Goal: Information Seeking & Learning: Learn about a topic

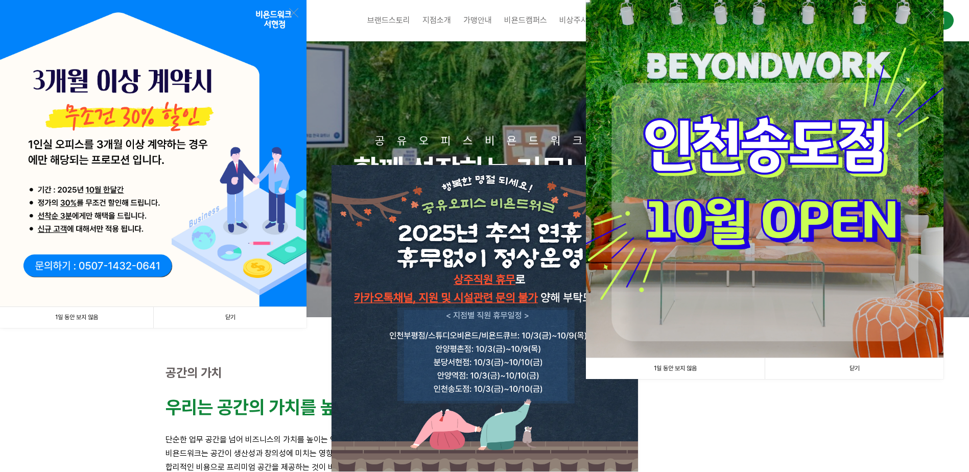
click at [90, 316] on link "1일 동안 보지 않음" at bounding box center [76, 317] width 153 height 21
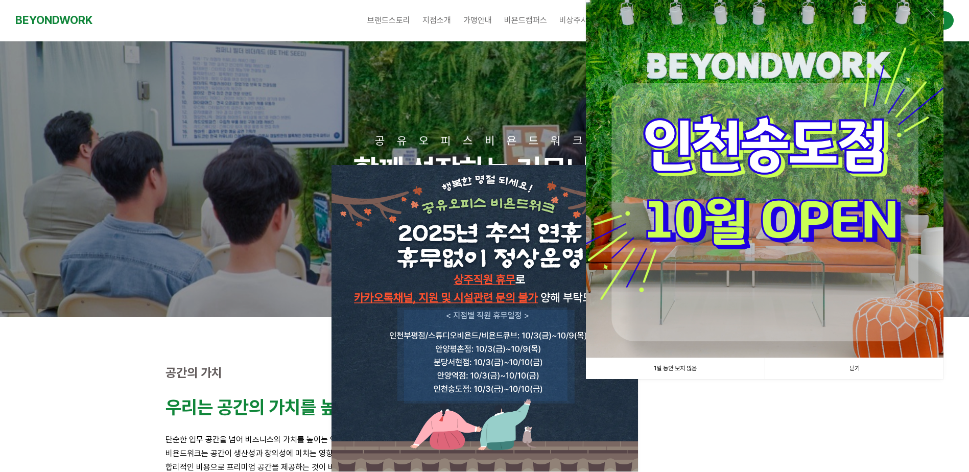
click at [674, 370] on link "1일 동안 보지 않음" at bounding box center [675, 368] width 179 height 21
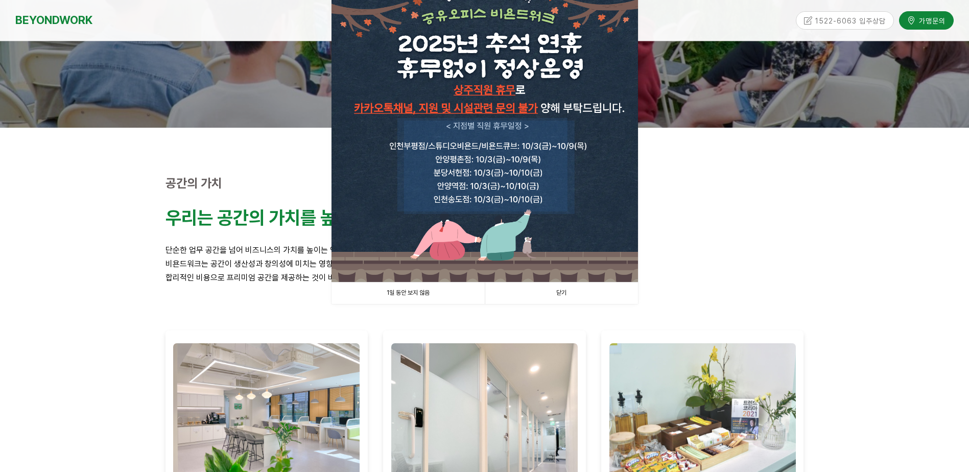
scroll to position [204, 0]
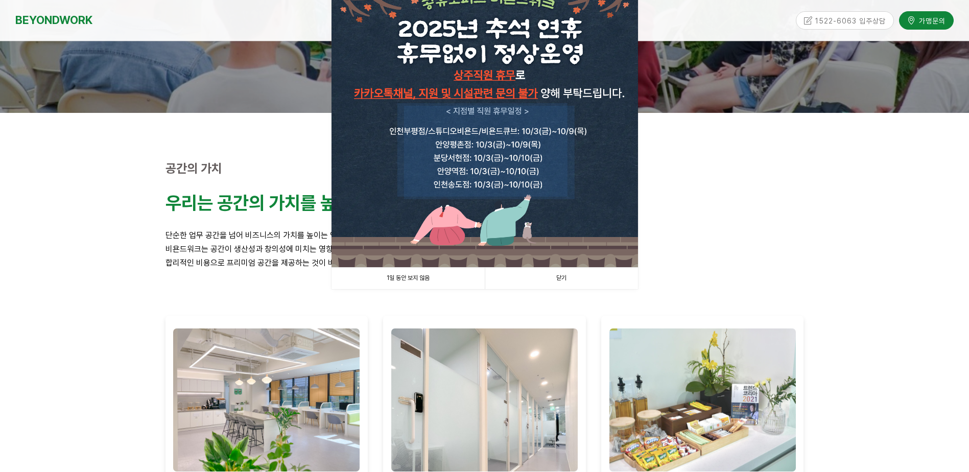
click at [415, 275] on link "1일 동안 보지 않음" at bounding box center [407, 278] width 153 height 21
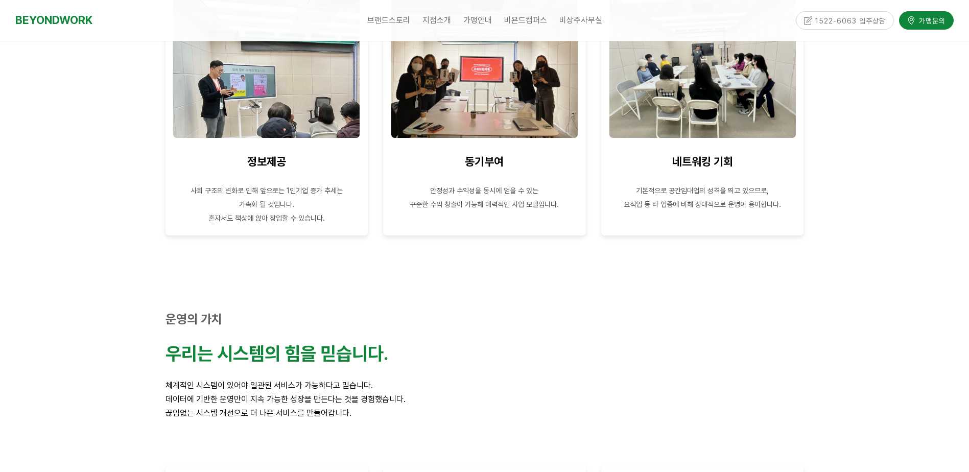
scroll to position [562, 0]
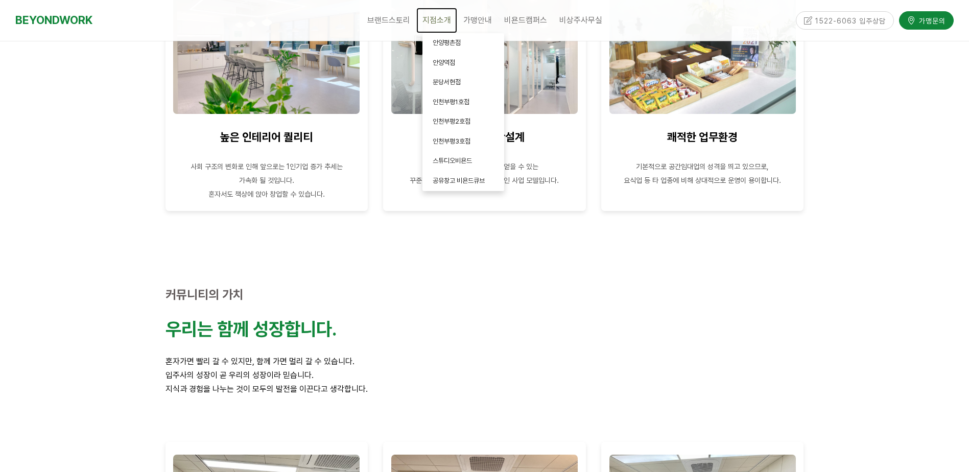
click at [436, 15] on link "지점소개" at bounding box center [436, 21] width 41 height 26
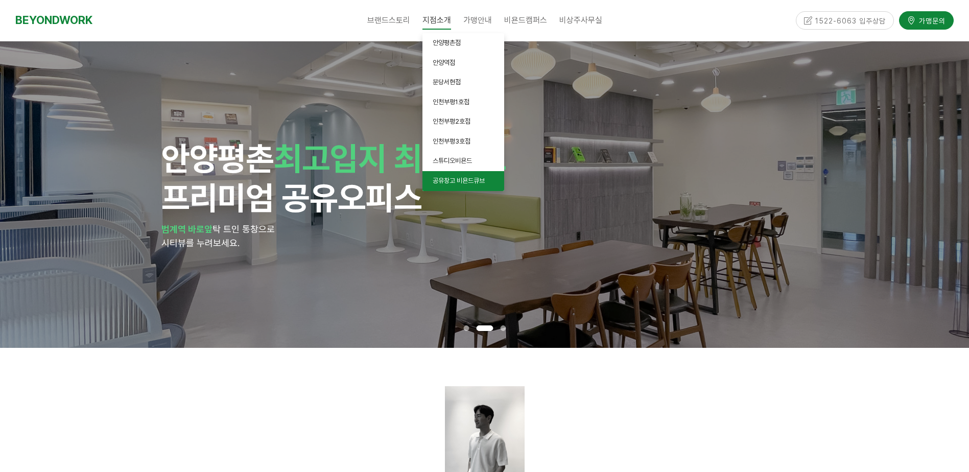
click at [451, 184] on span "공유창고 비욘드큐브" at bounding box center [459, 181] width 52 height 8
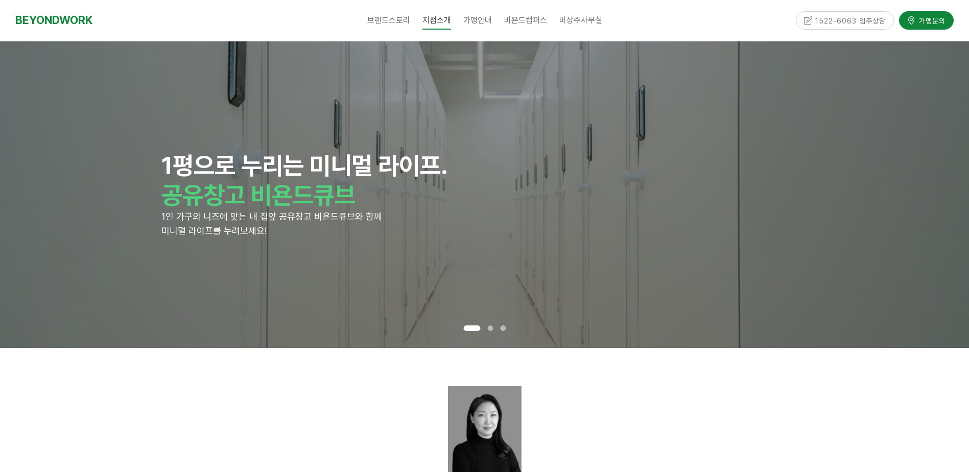
click at [276, 406] on div at bounding box center [484, 440] width 638 height 108
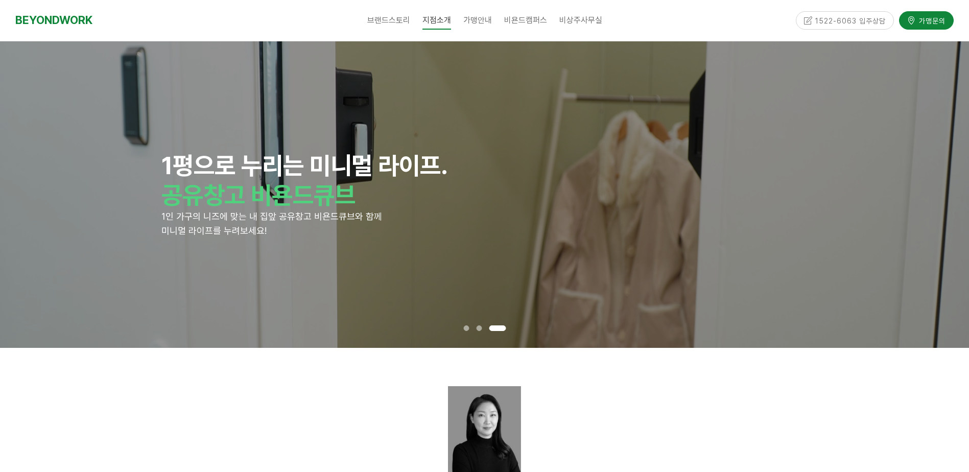
click at [68, 188] on div "1평으로 누리는 미니멀 라이프. 공유창고 비욘드큐브 1인 가구의 니즈에 맞는 내 집앞 공유창고 비욘드큐브와 함께 미니멀 라이프를 누려보세요!" at bounding box center [484, 194] width 969 height 306
click at [480, 328] on span at bounding box center [479, 328] width 6 height 6
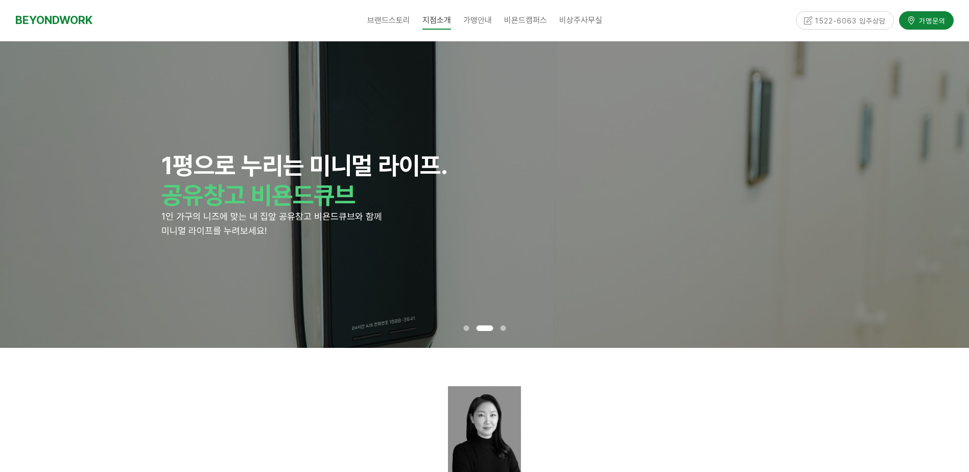
click at [466, 329] on span at bounding box center [466, 328] width 6 height 6
click at [397, 44] on span "CEO 소개" at bounding box center [390, 43] width 26 height 8
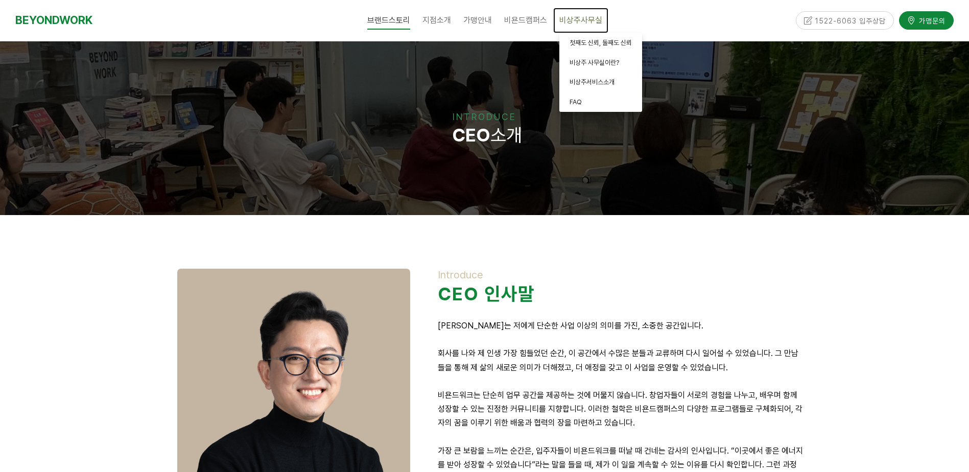
click at [586, 23] on span "비상주사무실" at bounding box center [580, 20] width 43 height 10
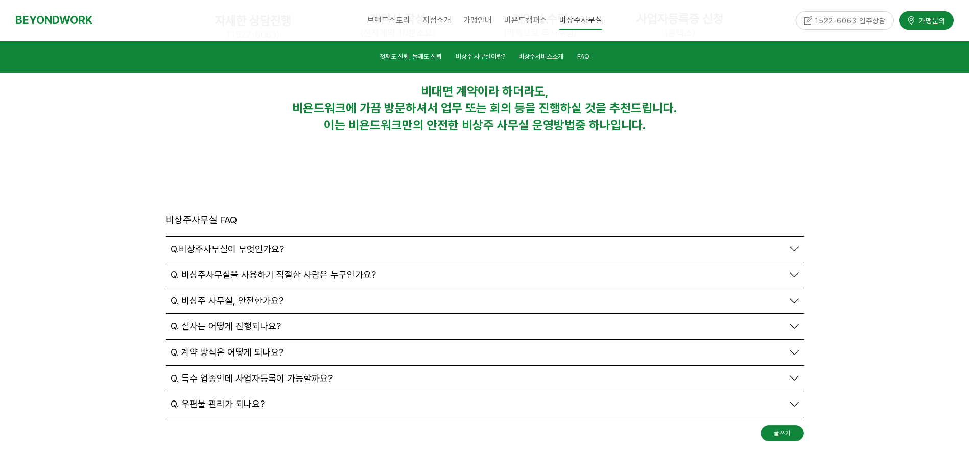
scroll to position [3476, 0]
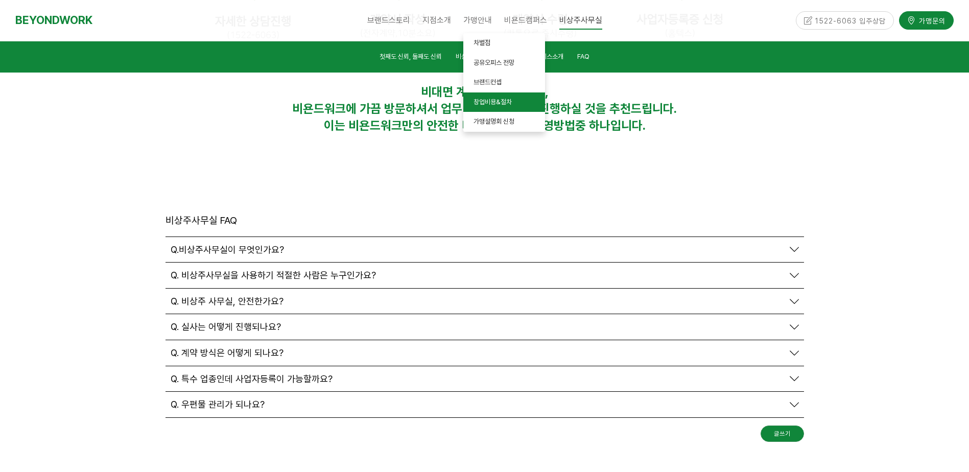
click at [502, 102] on span "창업비용&절차" at bounding box center [492, 102] width 38 height 8
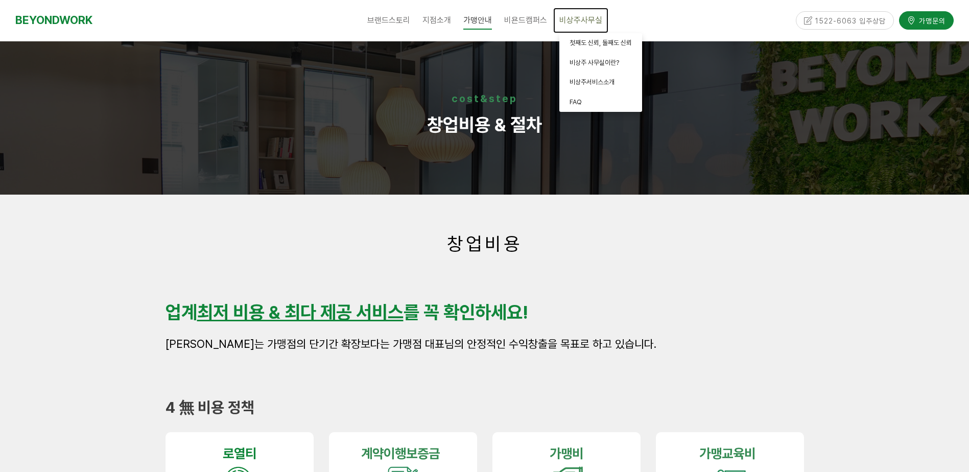
click at [593, 16] on span "비상주사무실" at bounding box center [580, 20] width 43 height 10
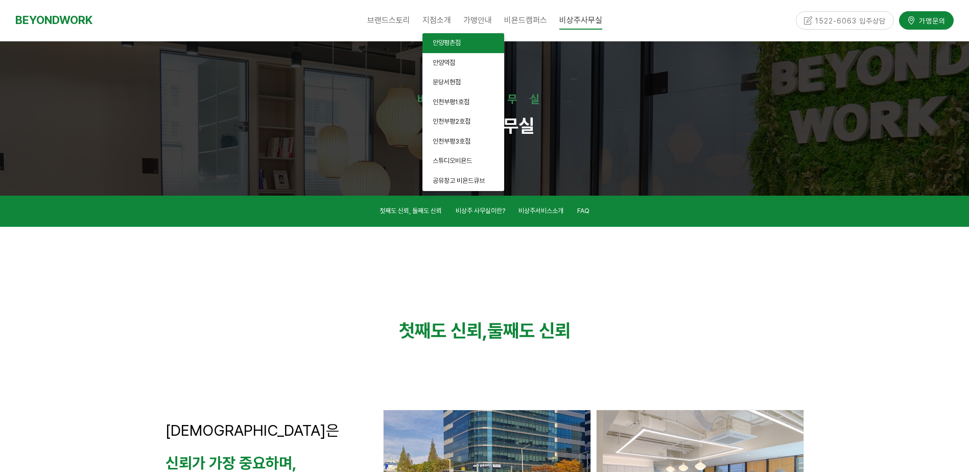
click at [452, 38] on link "안양평촌점" at bounding box center [463, 43] width 82 height 20
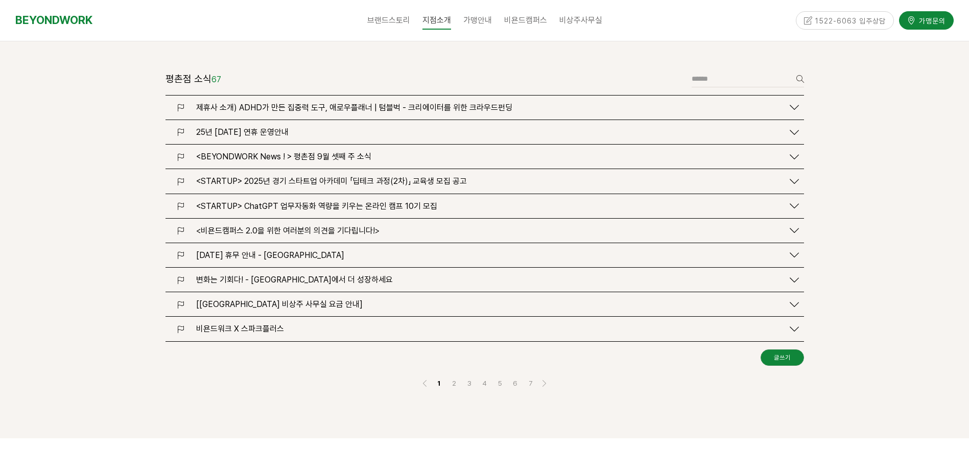
scroll to position [1123, 0]
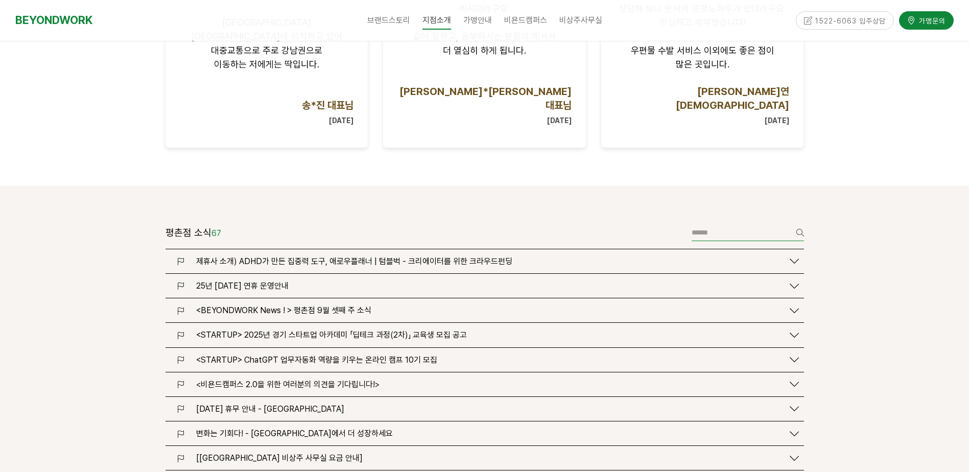
click at [746, 224] on input "text" at bounding box center [747, 232] width 112 height 17
type input "**"
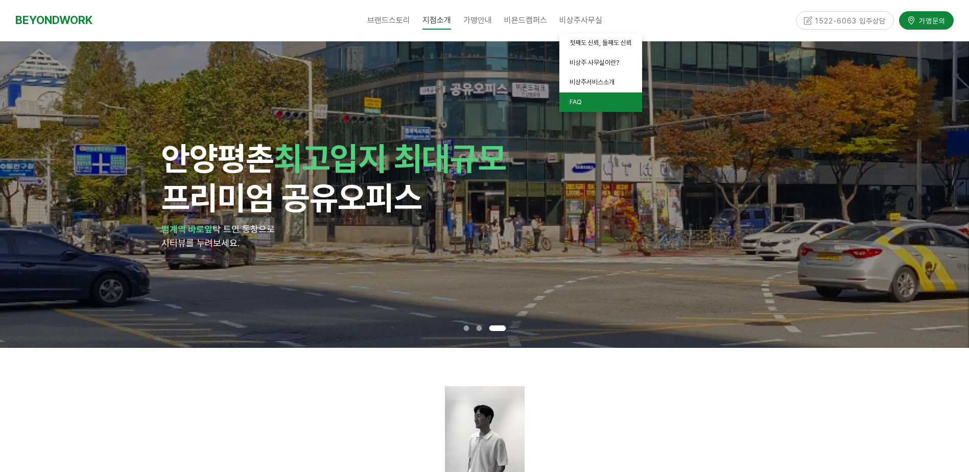
click at [585, 102] on link "FAQ" at bounding box center [600, 102] width 83 height 20
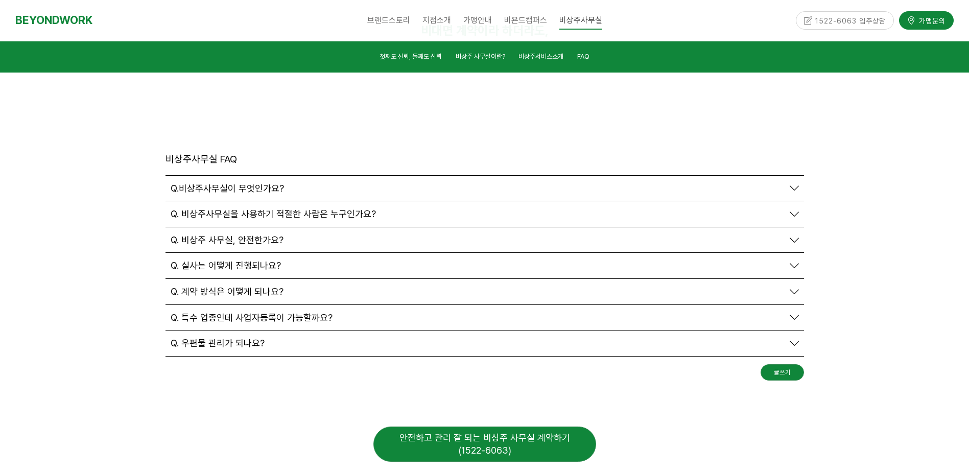
scroll to position [3568, 0]
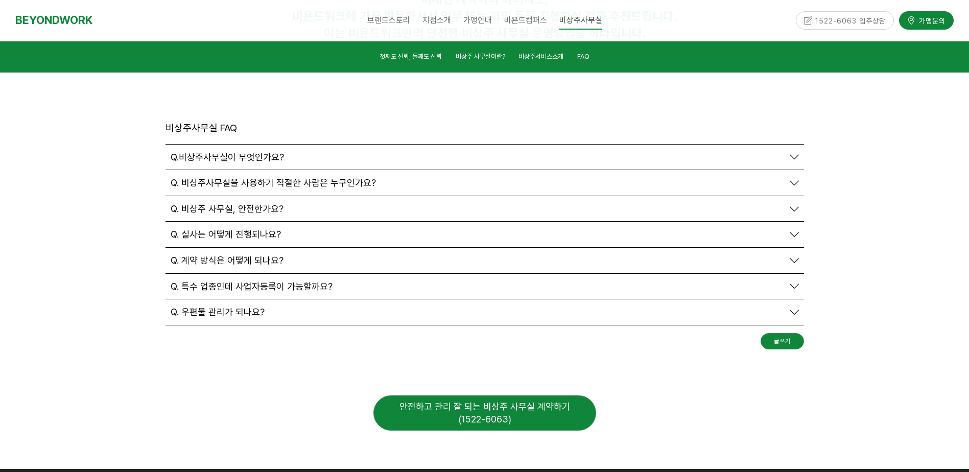
click at [198, 306] on span "Q. 우편물 관리가 되나요?" at bounding box center [218, 311] width 94 height 11
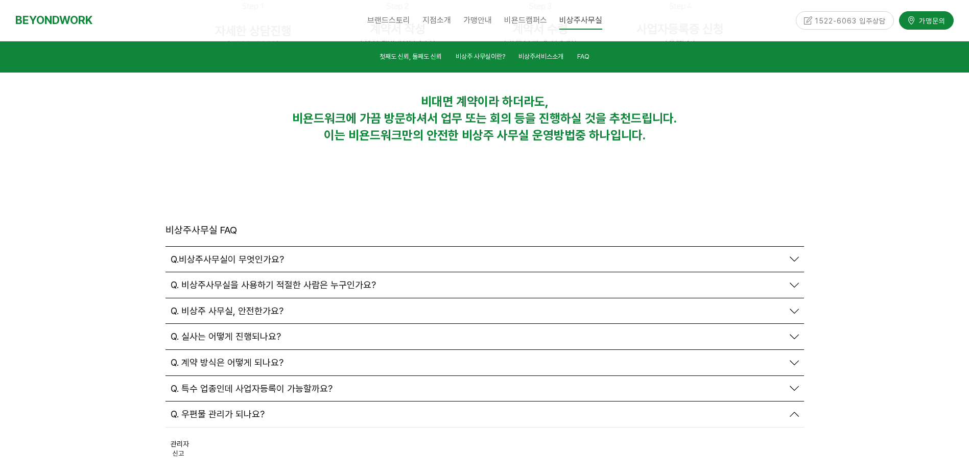
scroll to position [3415, 0]
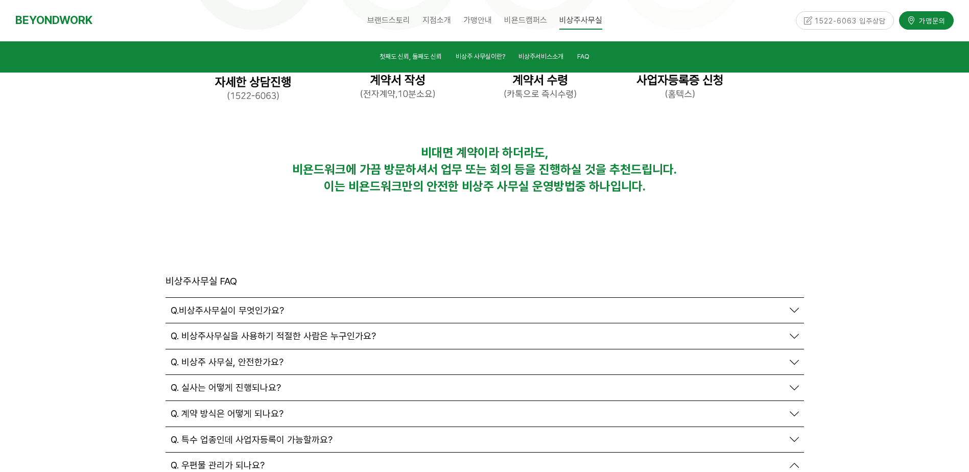
click at [232, 382] on span "Q. 실사는 어떻게 진행되나요?" at bounding box center [226, 387] width 110 height 11
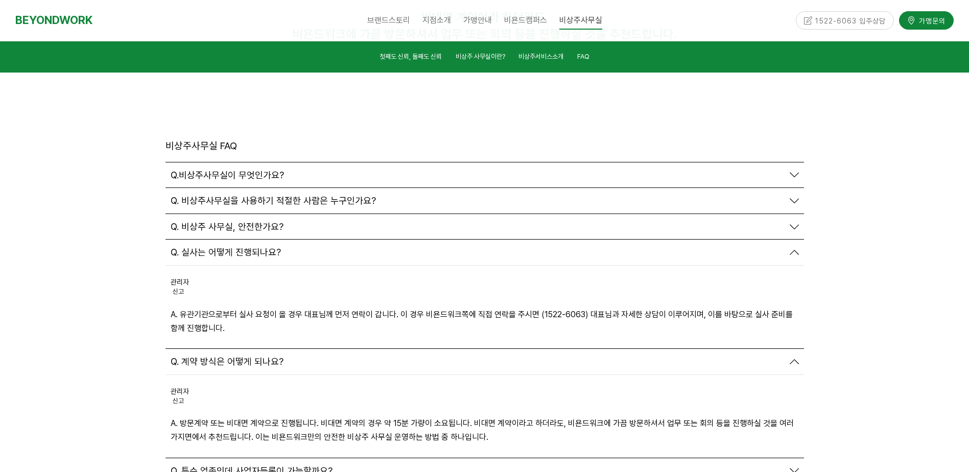
scroll to position [3568, 0]
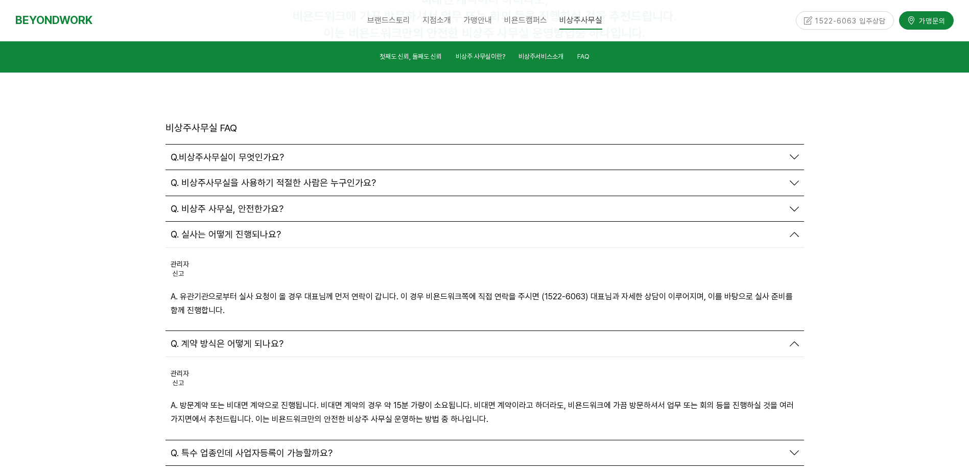
click at [793, 448] on icon at bounding box center [793, 452] width 9 height 9
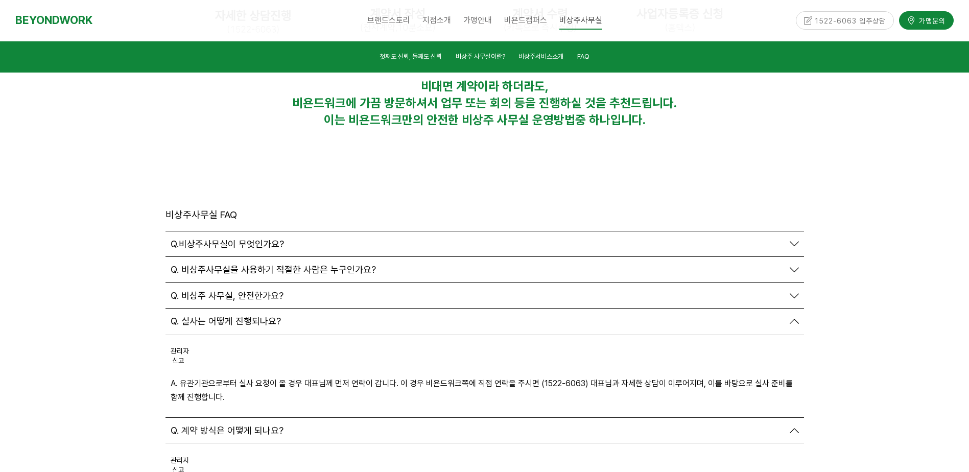
scroll to position [3415, 0]
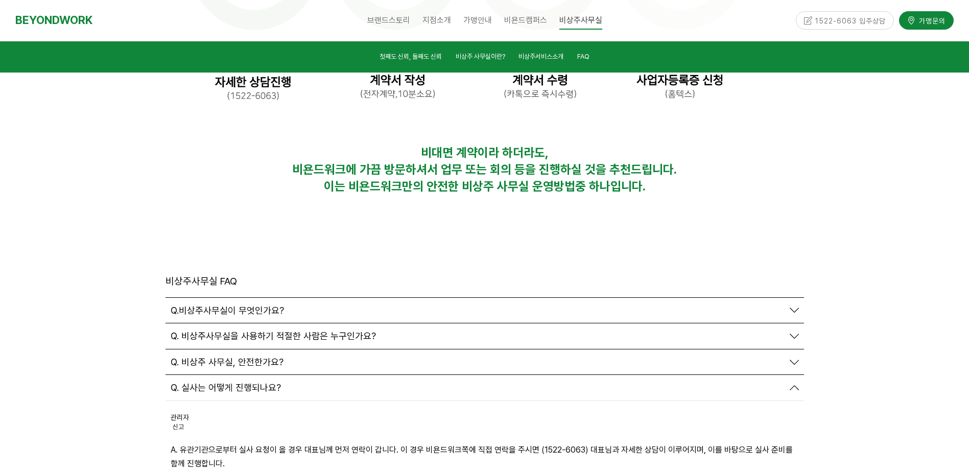
click at [790, 357] on icon at bounding box center [793, 361] width 9 height 9
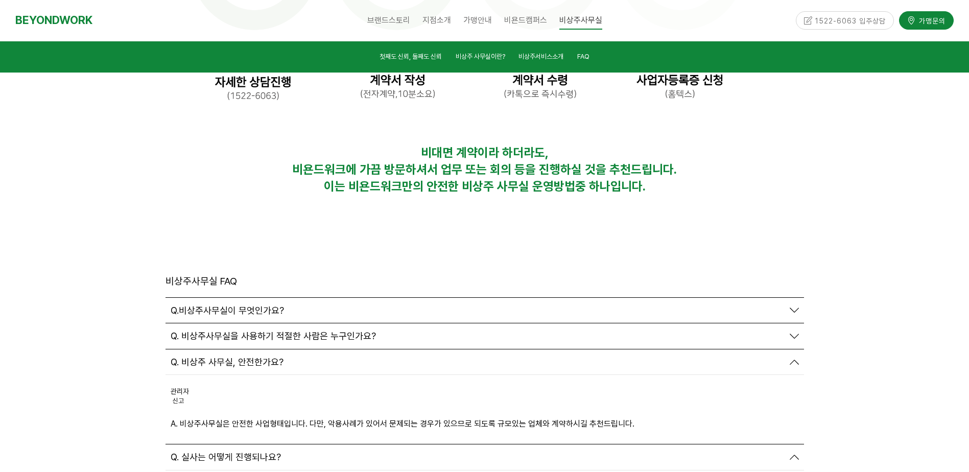
click at [256, 330] on span "Q. 비상주사무실을 사용하기 적절한 사람은 누구인가요?" at bounding box center [273, 335] width 205 height 11
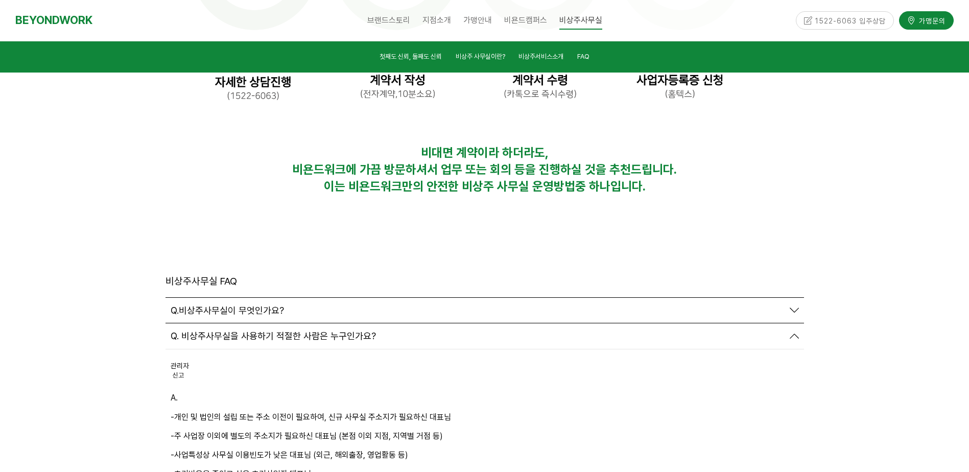
click at [251, 305] on span "Q.비상주사무실이 무엇인가요?" at bounding box center [227, 310] width 113 height 11
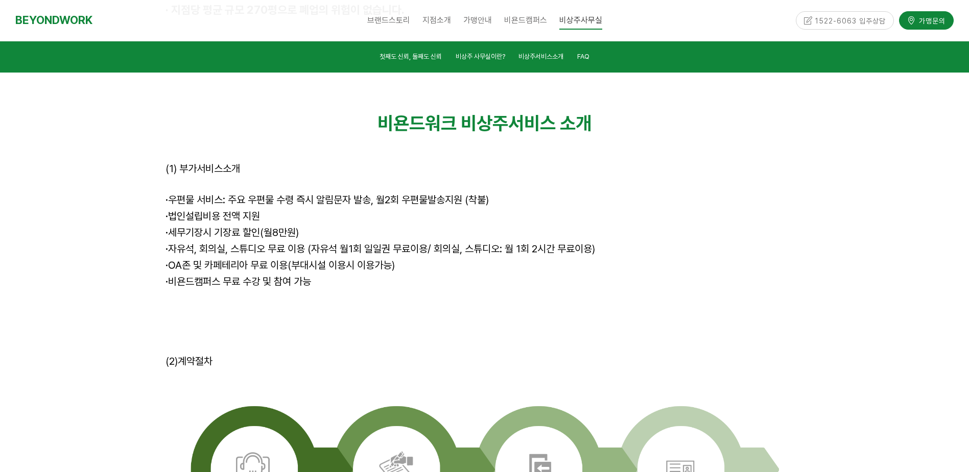
scroll to position [3159, 0]
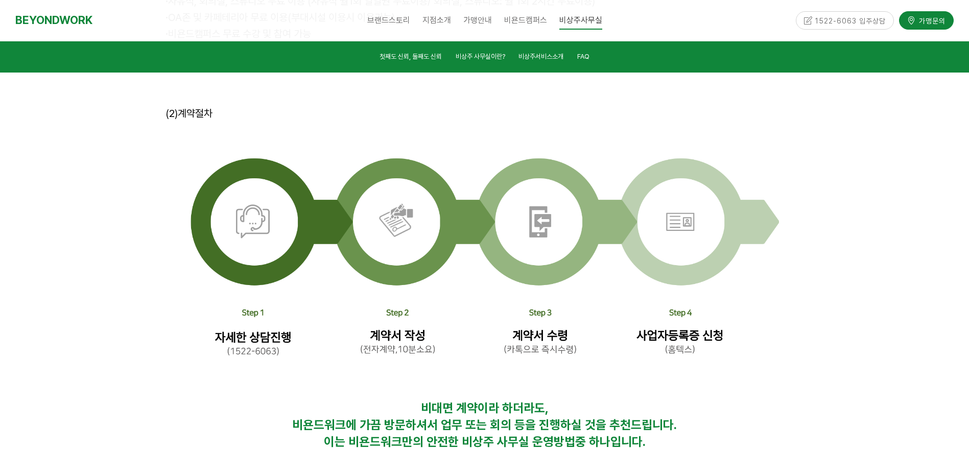
click at [575, 64] on li "FAQ" at bounding box center [583, 58] width 26 height 14
click at [579, 59] on span "FAQ" at bounding box center [583, 57] width 12 height 8
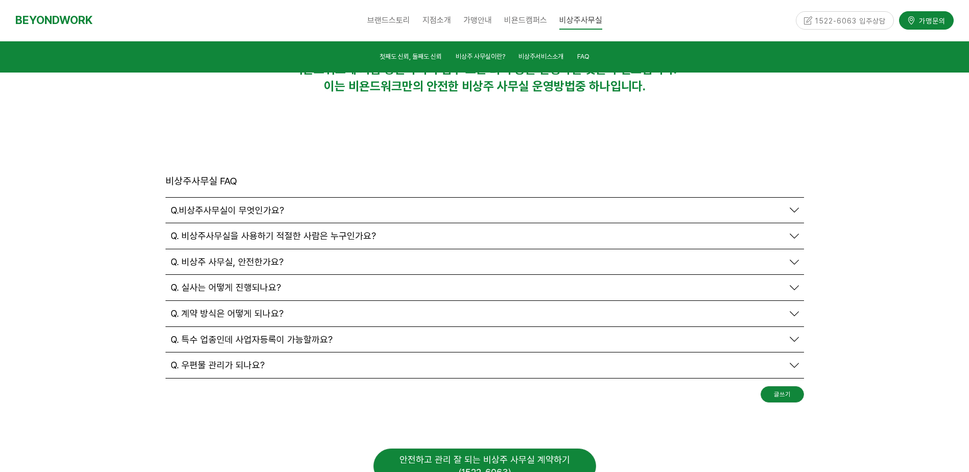
scroll to position [3782, 0]
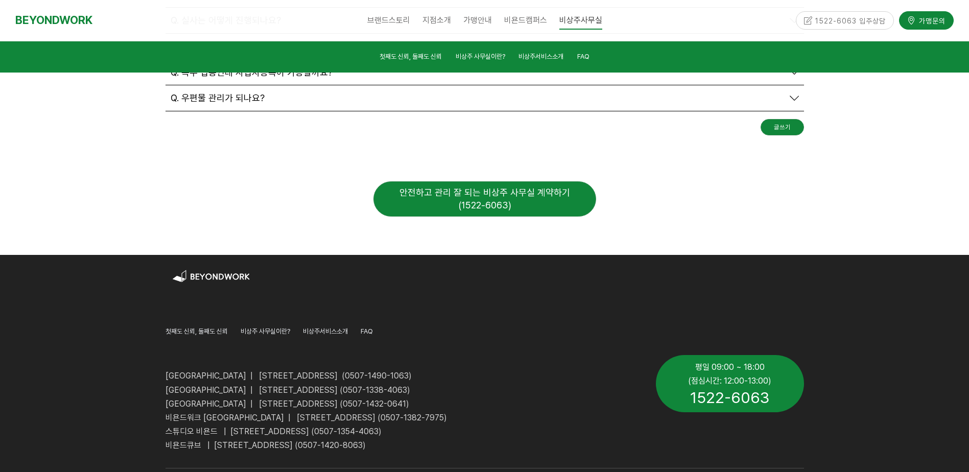
click at [372, 324] on div "첫째도 신뢰, 둘째도 신뢰 비상주 사무실이란? 비상주서비스소개 FAQ" at bounding box center [321, 332] width 312 height 16
click at [371, 327] on span "FAQ" at bounding box center [367, 331] width 12 height 8
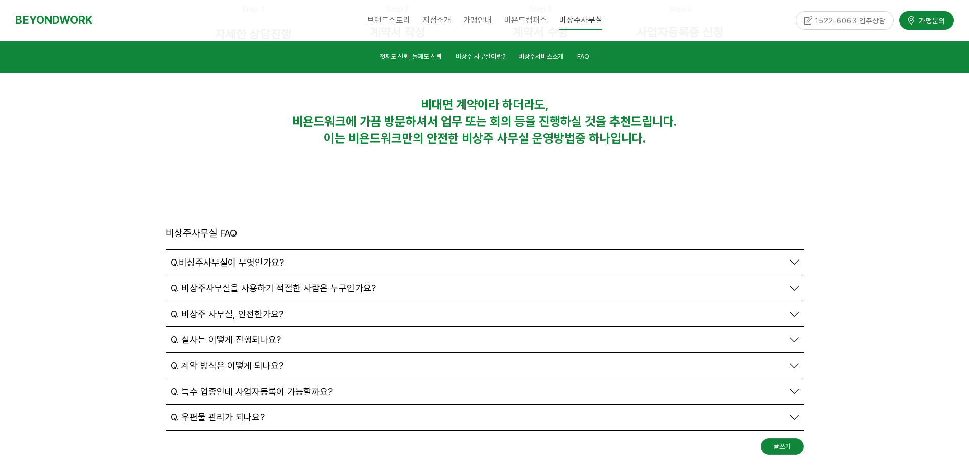
scroll to position [3466, 0]
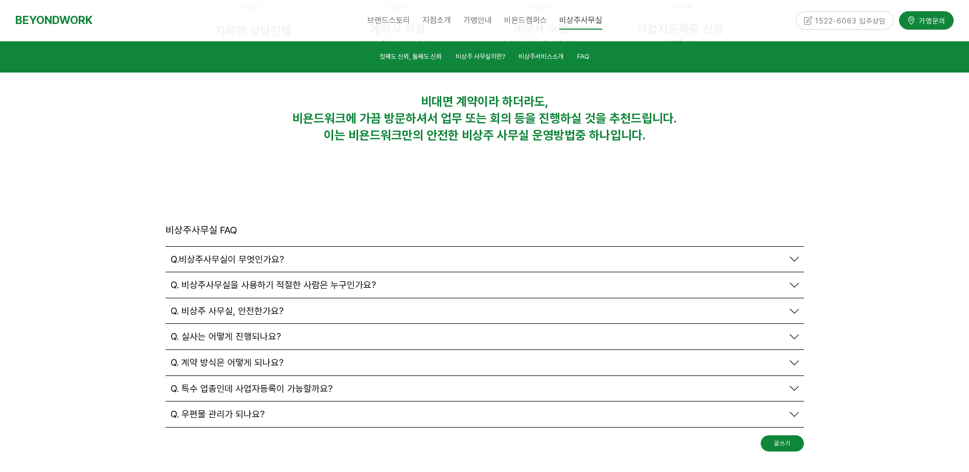
click at [205, 222] on header "비상주사무실 FAQ" at bounding box center [200, 230] width 71 height 17
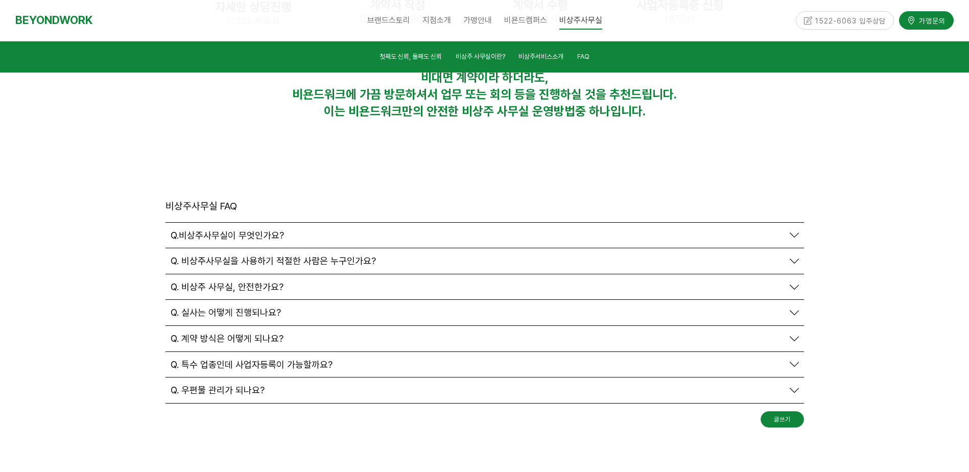
scroll to position [3782, 0]
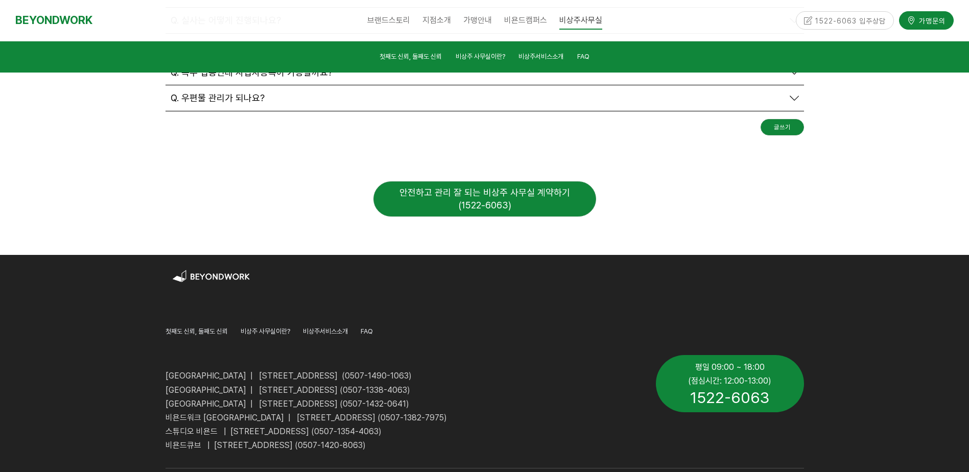
click at [498, 181] on div "안전하고 관리 잘 되는 비상주 사무실 계약하기 (1522-6063)" at bounding box center [484, 198] width 223 height 35
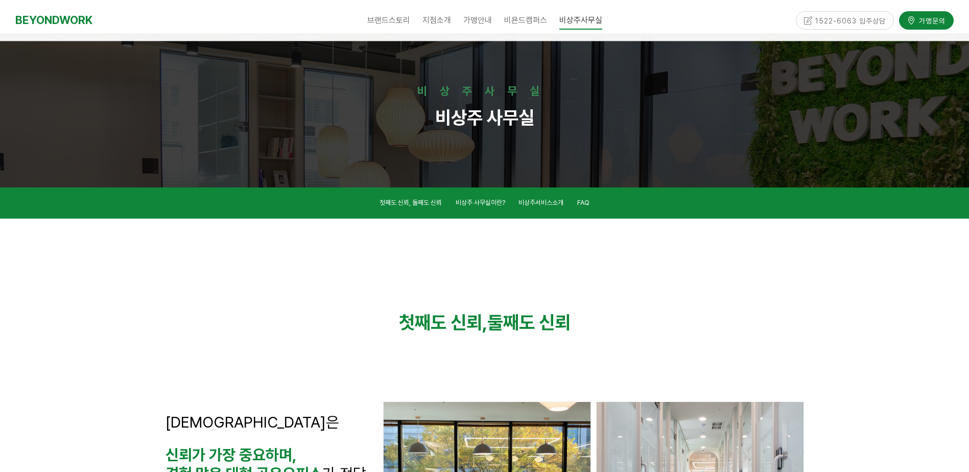
scroll to position [0, 0]
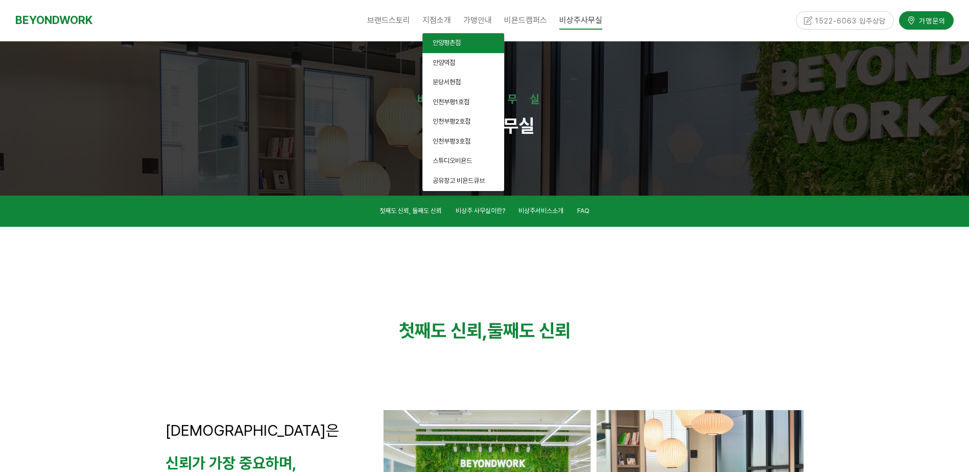
click at [454, 43] on span "안양평촌점" at bounding box center [447, 43] width 28 height 8
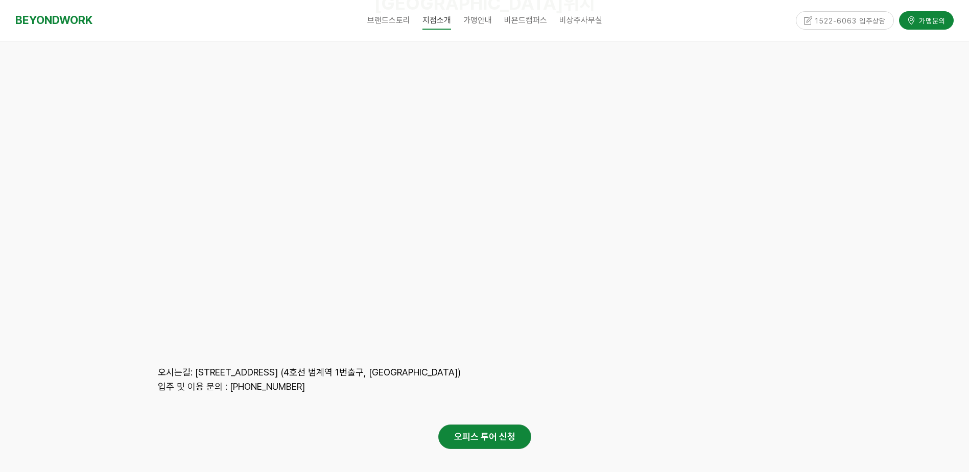
scroll to position [4733, 0]
click at [477, 433] on strong "오피스 투어 신청" at bounding box center [484, 438] width 61 height 11
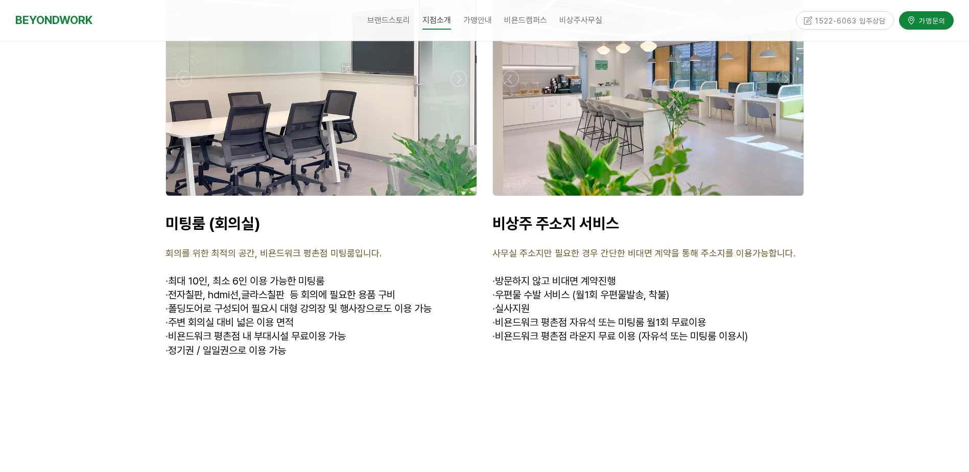
scroll to position [4069, 0]
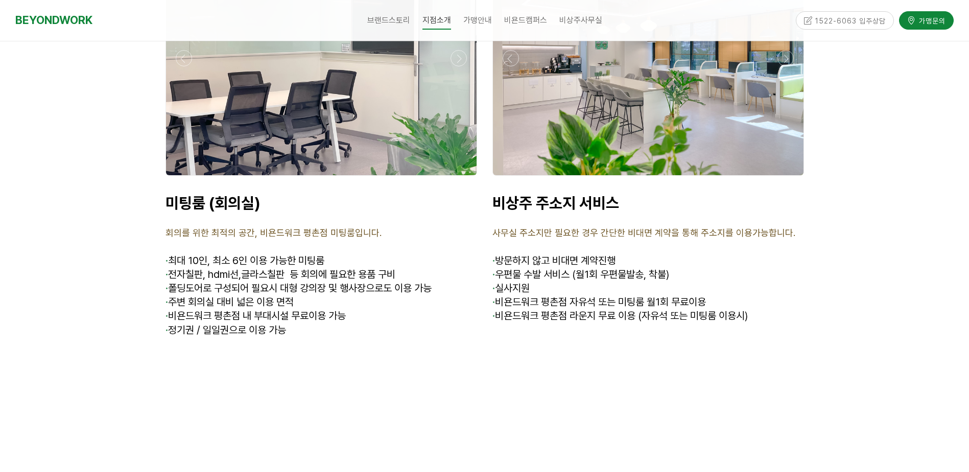
click at [840, 11] on div "1522-6063 입주상담" at bounding box center [845, 20] width 99 height 18
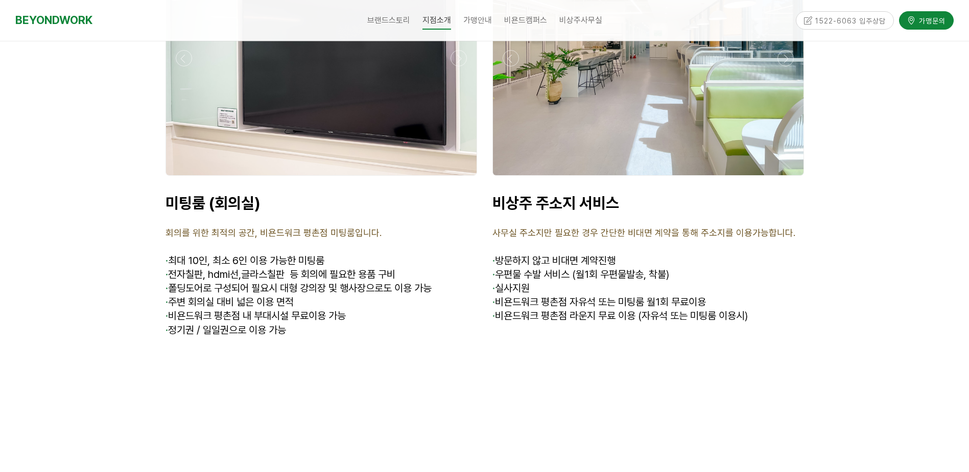
click at [837, 15] on div "1522-6063 입주상담" at bounding box center [845, 20] width 99 height 18
click at [834, 21] on div "1522-6063 입주상담" at bounding box center [845, 20] width 99 height 18
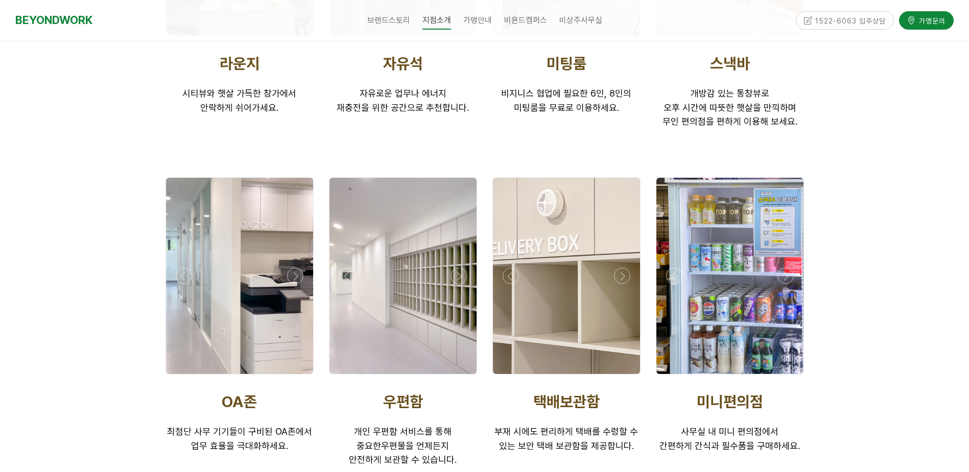
scroll to position [1823, 0]
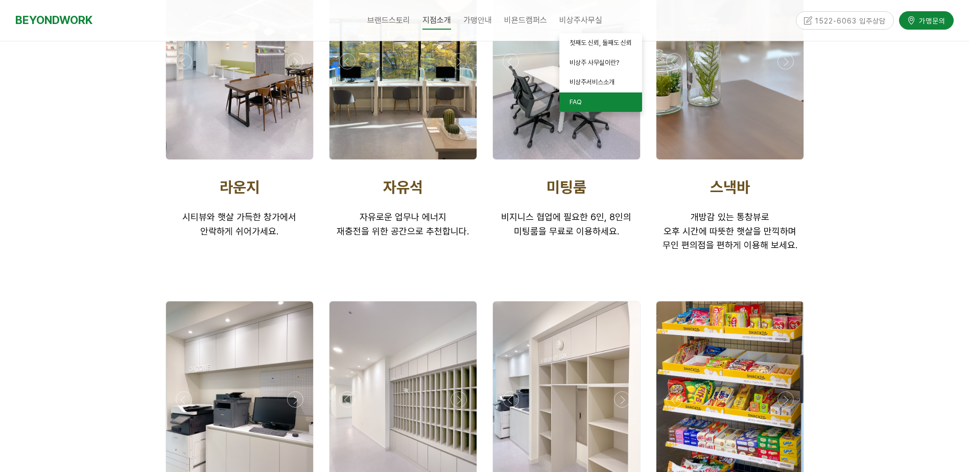
click at [578, 99] on span "FAQ" at bounding box center [575, 102] width 12 height 8
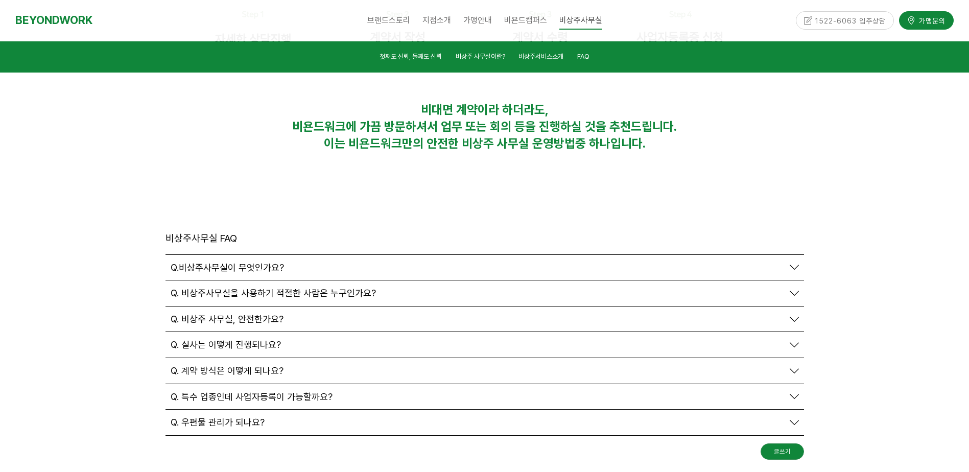
scroll to position [3313, 0]
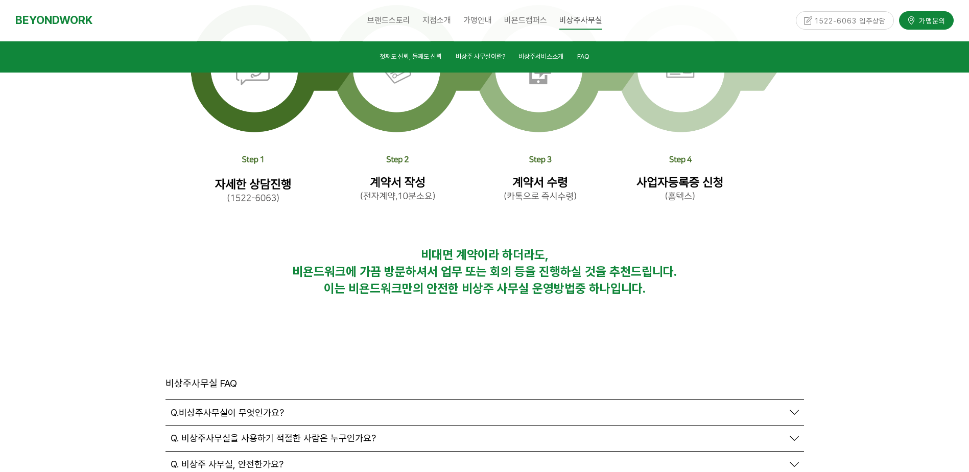
click at [772, 375] on div "비상주사무실 FAQ 글쓰기" at bounding box center [484, 387] width 638 height 25
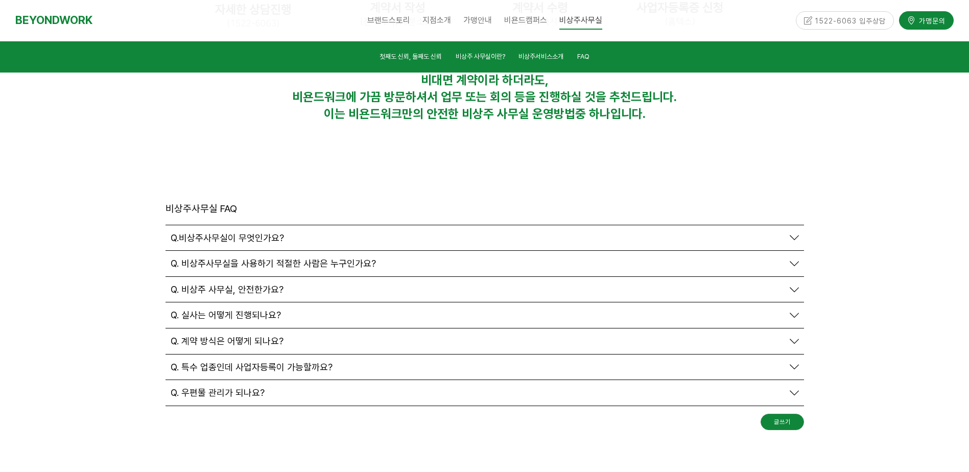
scroll to position [3517, 0]
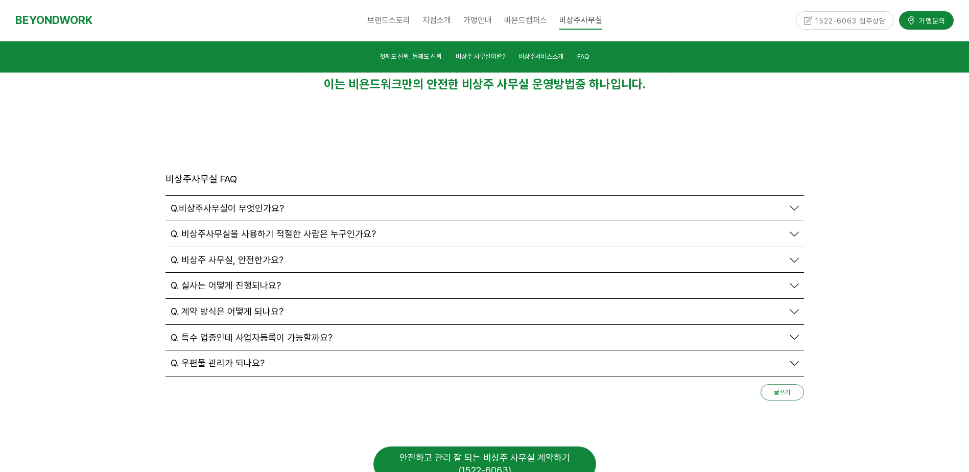
click at [777, 384] on link "글쓰기" at bounding box center [781, 392] width 43 height 16
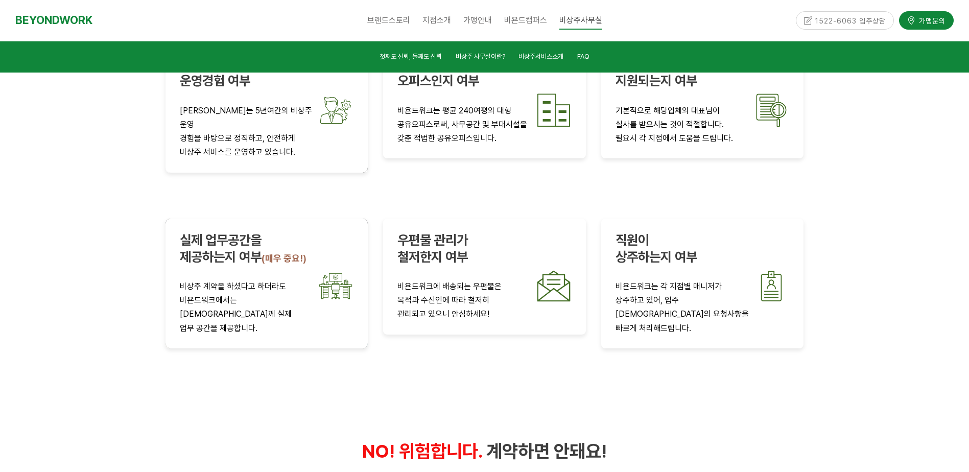
scroll to position [1781, 0]
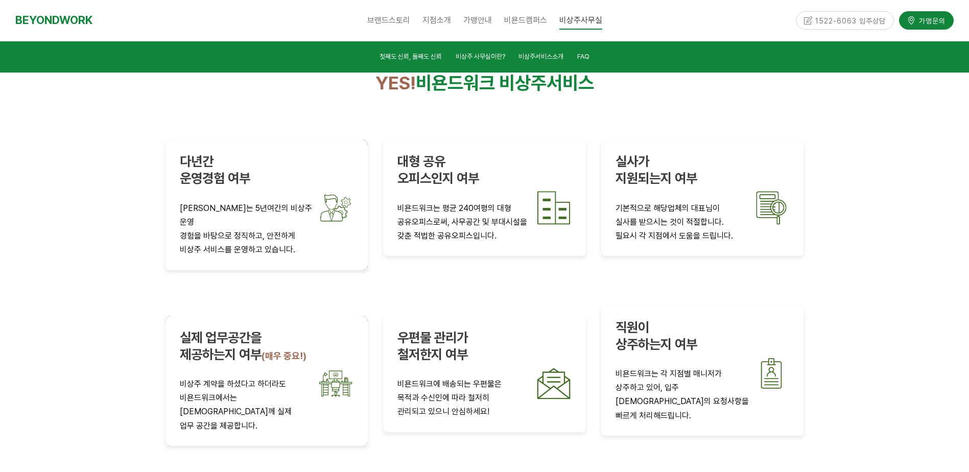
click at [662, 367] on p "비욘드워크는 각 지점별 매니저가" at bounding box center [702, 374] width 174 height 14
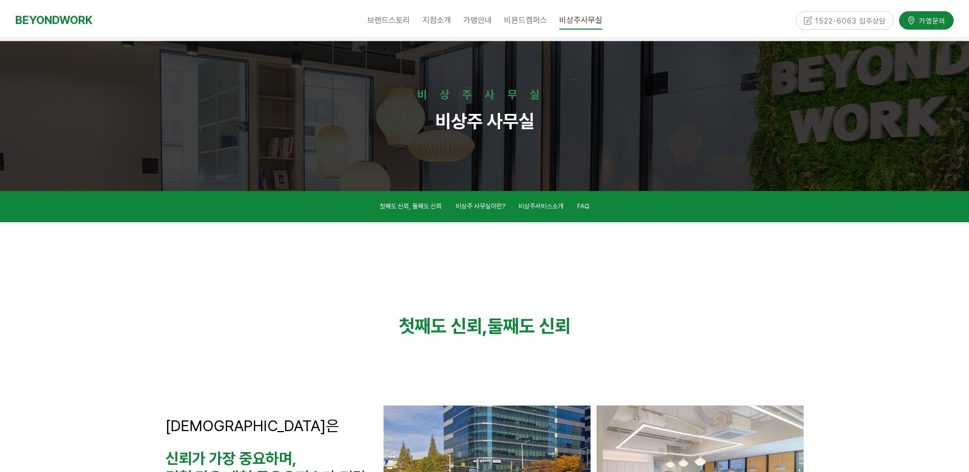
scroll to position [0, 0]
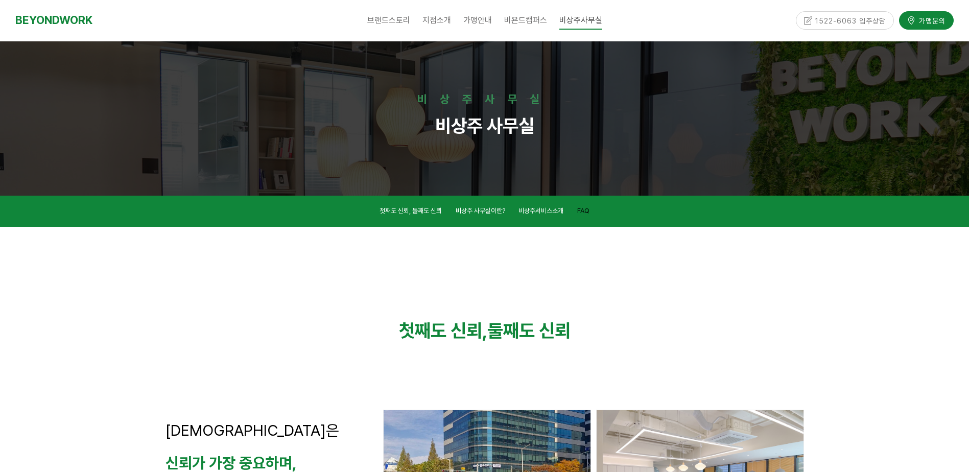
click at [589, 207] on span "FAQ" at bounding box center [583, 211] width 12 height 8
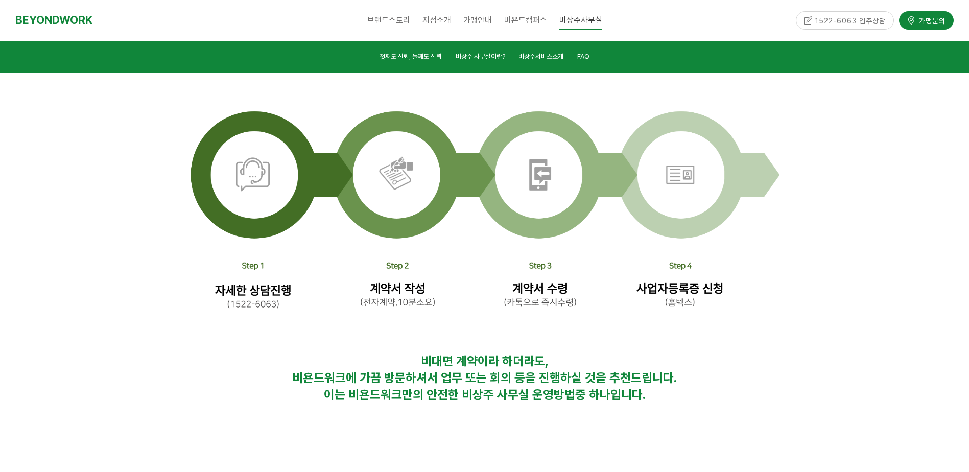
scroll to position [3159, 0]
